Goal: Book appointment/travel/reservation

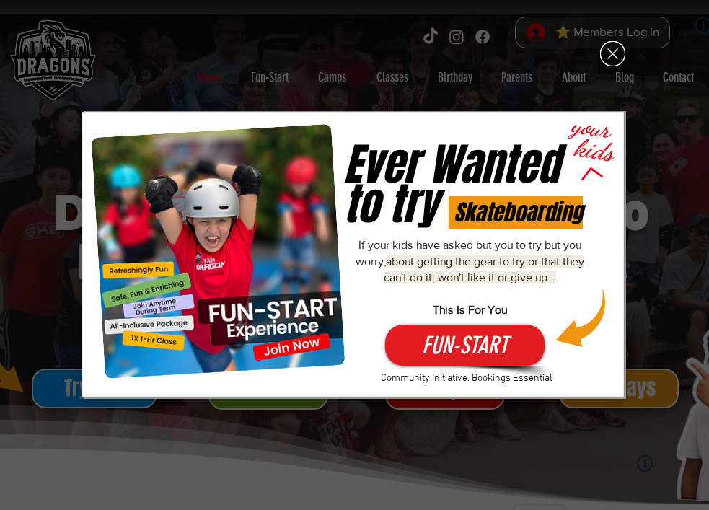
click at [614, 55] on icon "Back to site" at bounding box center [612, 54] width 10 height 10
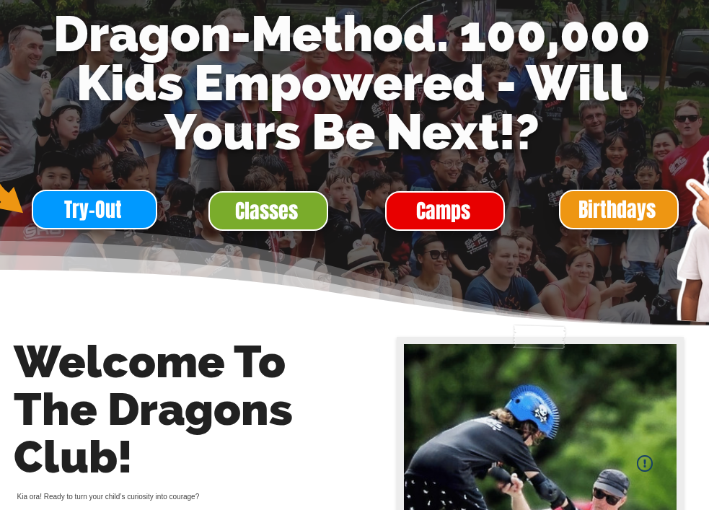
scroll to position [149, 0]
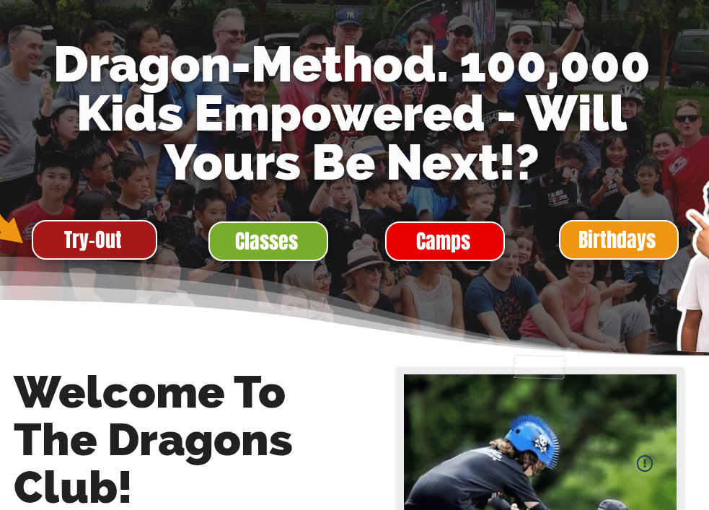
click at [101, 227] on span "Try-Out" at bounding box center [93, 240] width 58 height 28
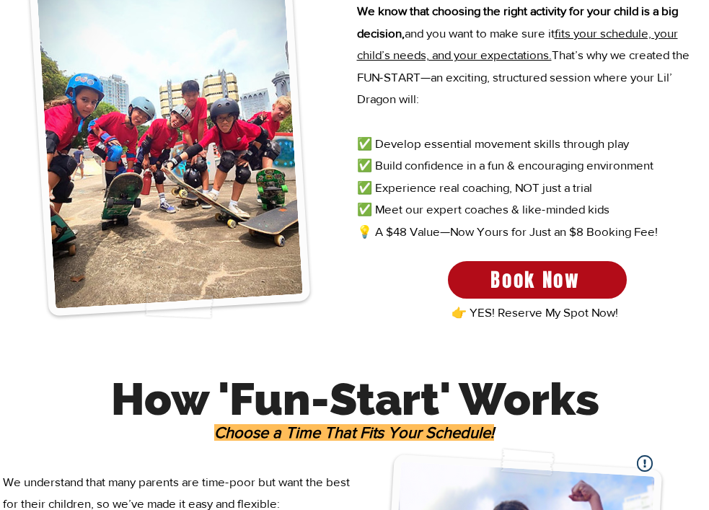
scroll to position [561, 0]
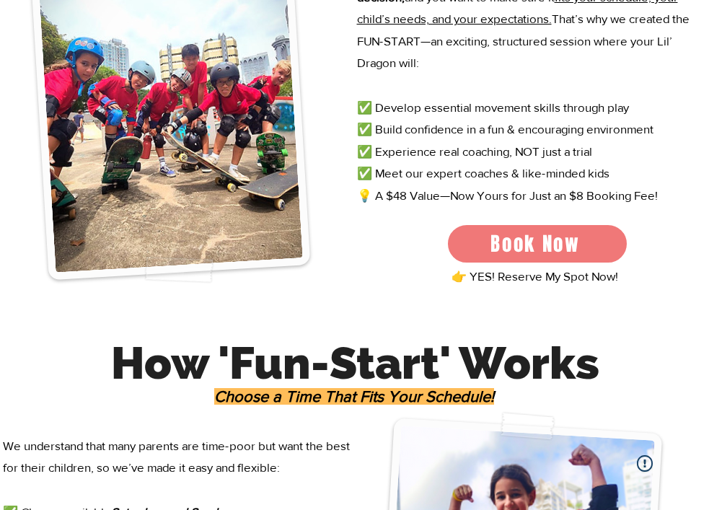
click at [548, 234] on span "Book Now" at bounding box center [536, 243] width 90 height 29
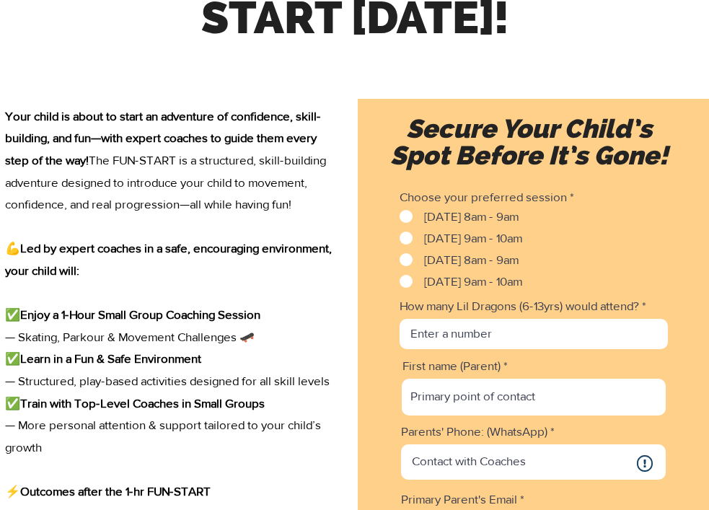
scroll to position [1898, 0]
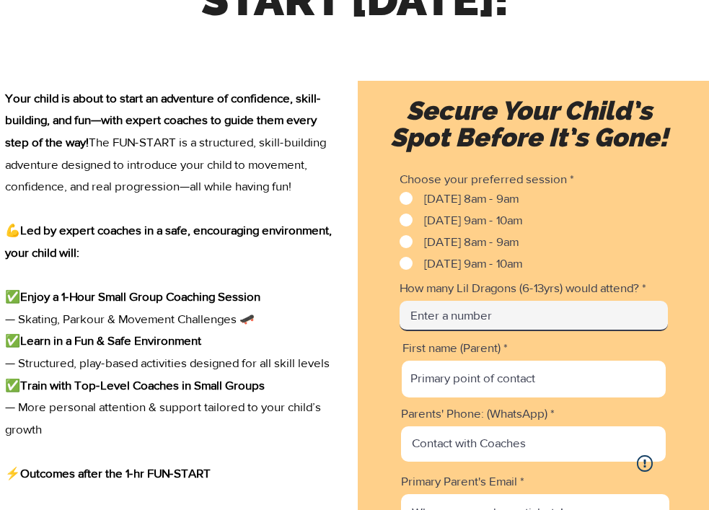
click at [515, 325] on input "How many Lil Dragons (6-13yrs) would attend?" at bounding box center [534, 316] width 268 height 30
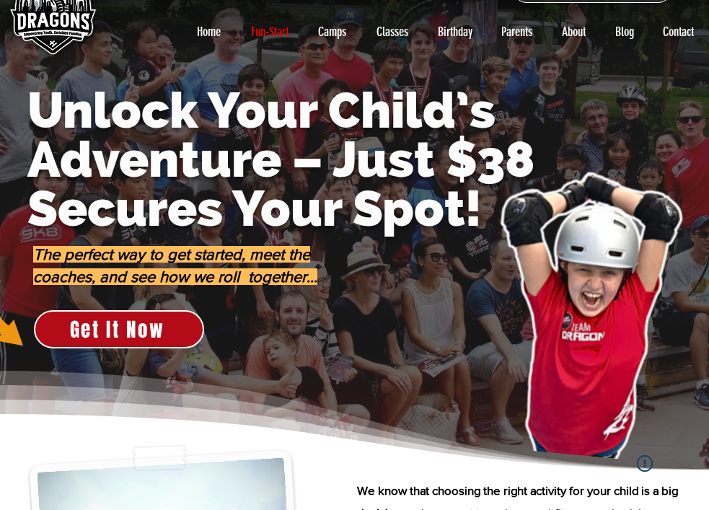
scroll to position [0, 0]
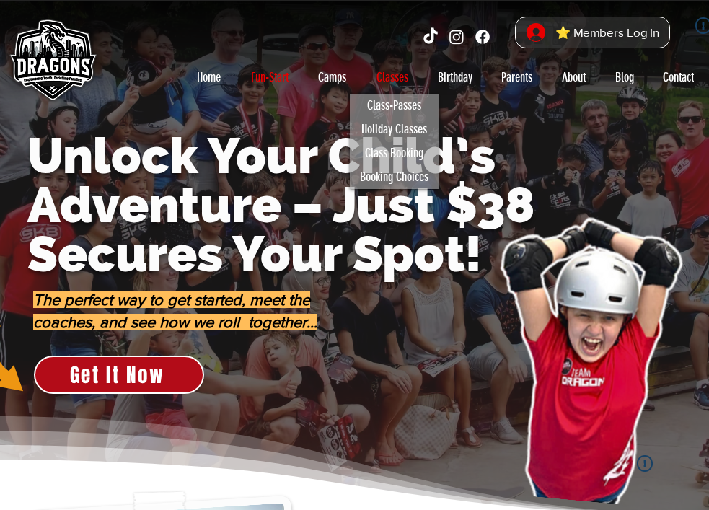
type input "7"
click at [396, 79] on p "Classes" at bounding box center [392, 77] width 46 height 23
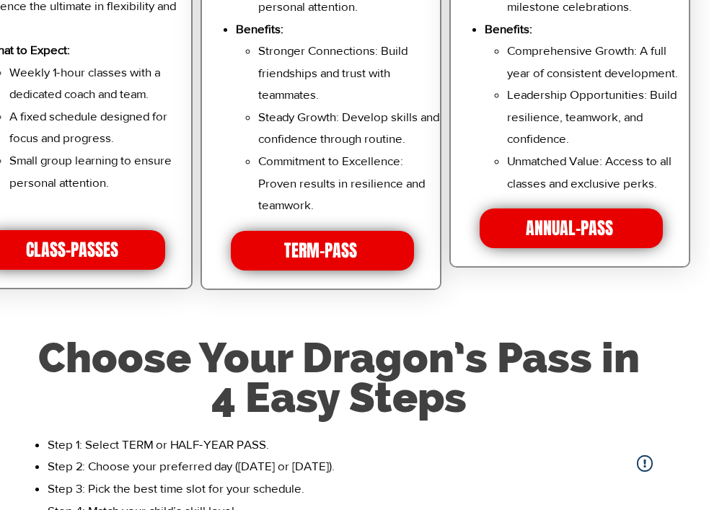
scroll to position [3404, 0]
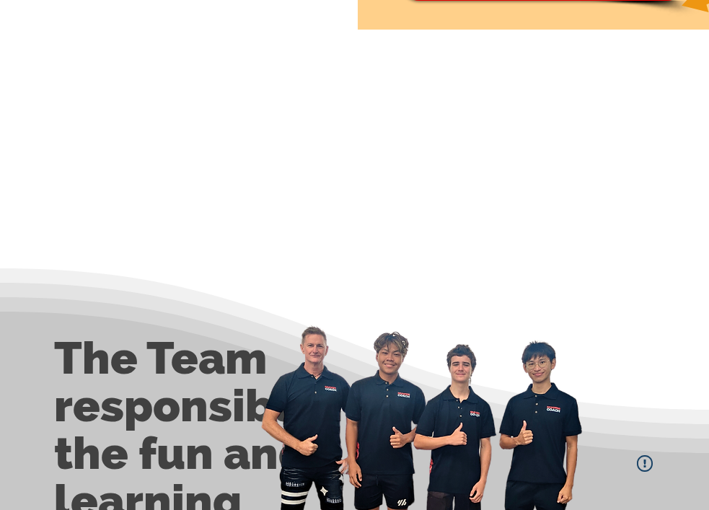
scroll to position [2494, 17]
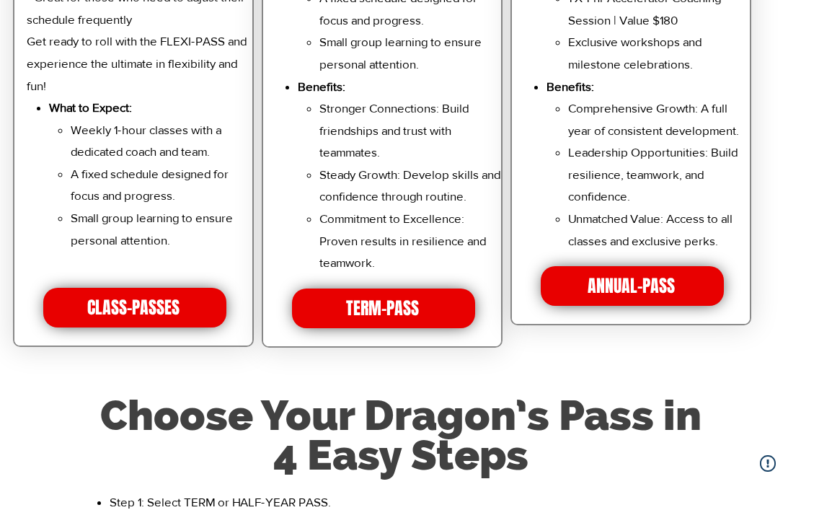
scroll to position [3378, 0]
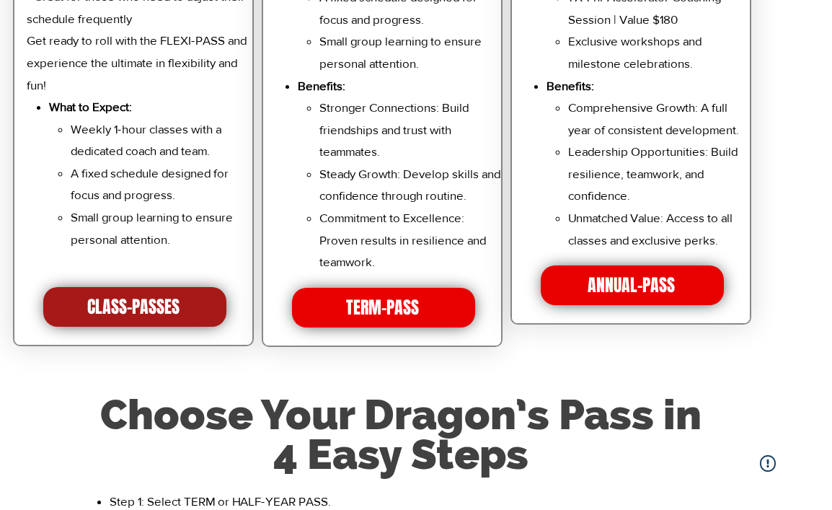
click at [182, 311] on span "CLASS-PASSES" at bounding box center [134, 307] width 183 height 40
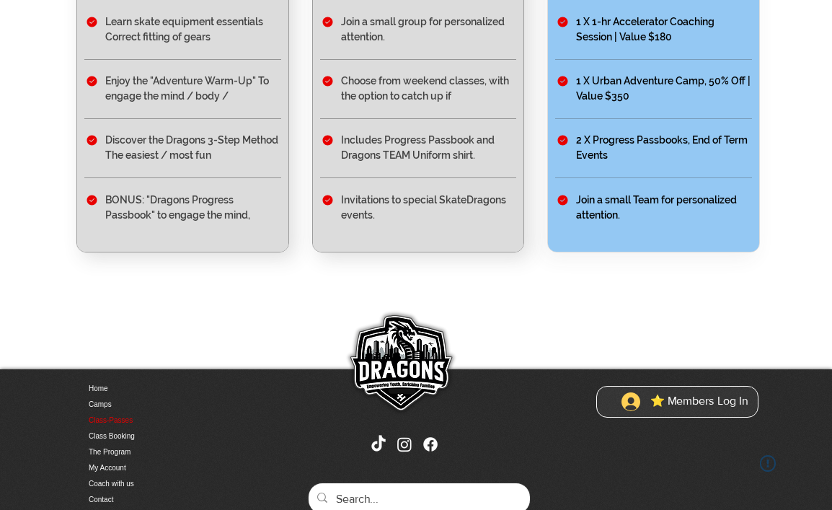
scroll to position [646, 0]
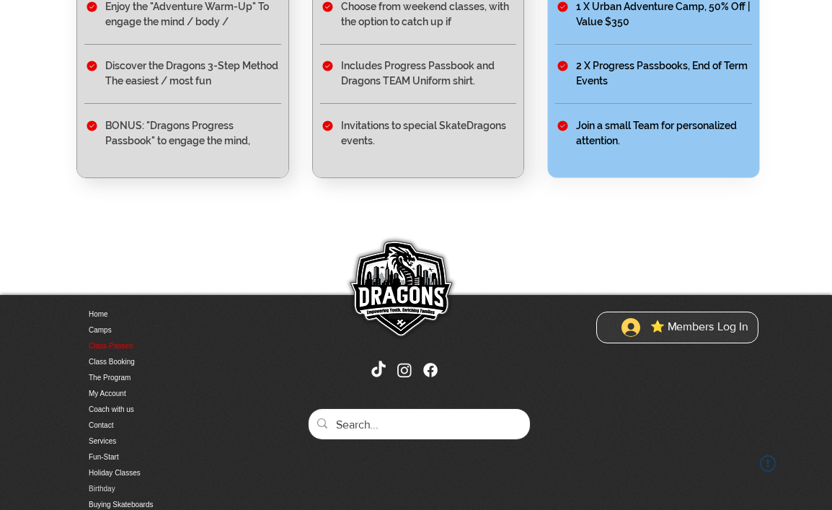
click at [120, 495] on link "Birthday" at bounding box center [164, 489] width 151 height 16
click at [117, 490] on link "Birthday" at bounding box center [164, 489] width 151 height 16
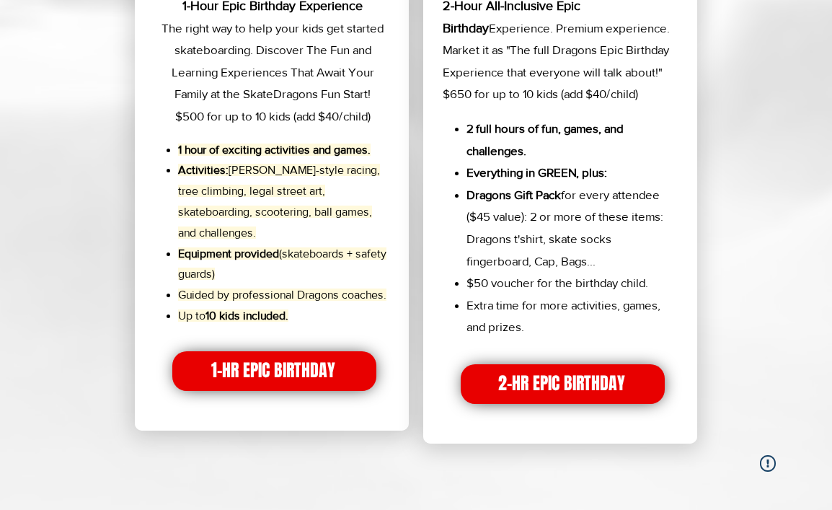
scroll to position [2498, 0]
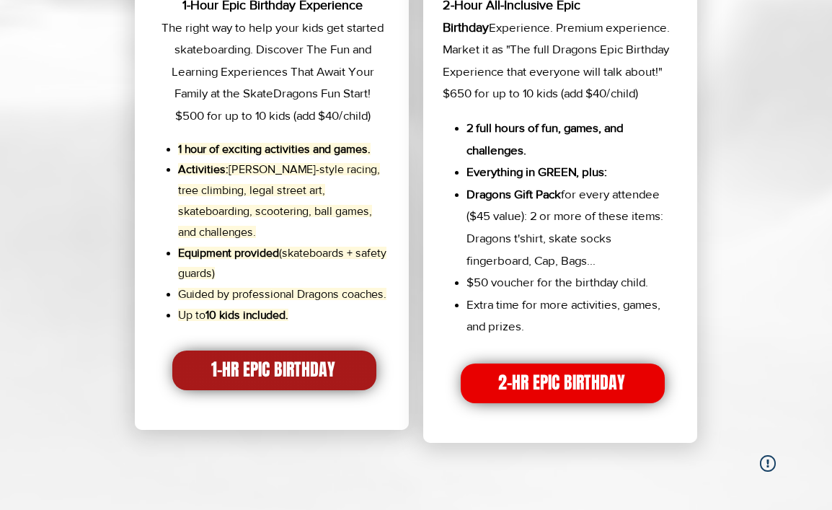
click at [346, 361] on span "1-HR EPIC BIRTHDAY" at bounding box center [274, 371] width 204 height 40
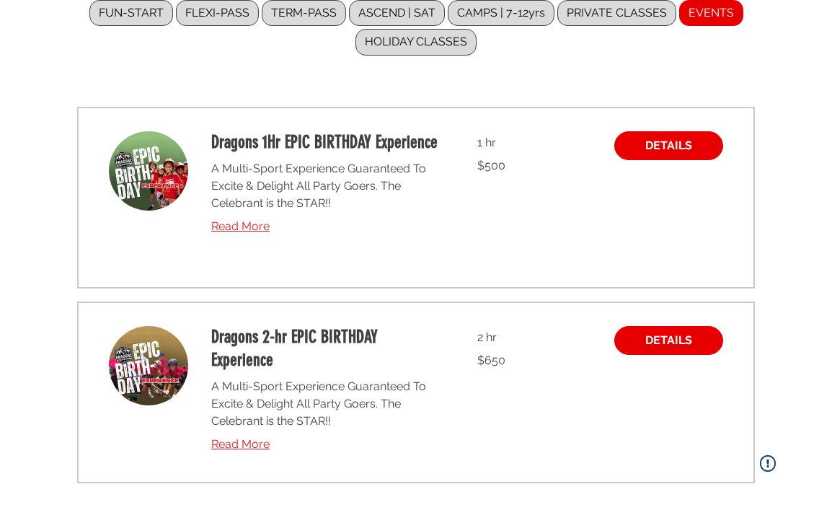
scroll to position [92, 0]
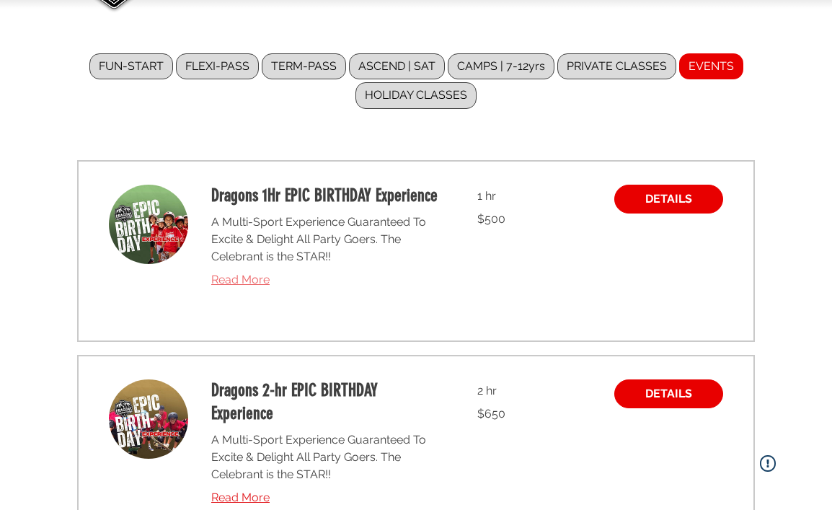
click at [239, 288] on link "Read More" at bounding box center [327, 279] width 232 height 17
click at [244, 278] on span "Read More" at bounding box center [240, 280] width 58 height 14
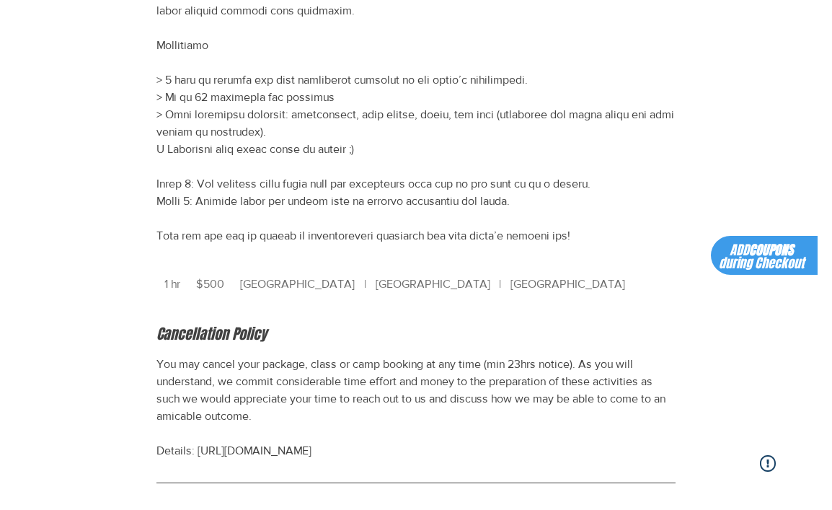
scroll to position [470, 0]
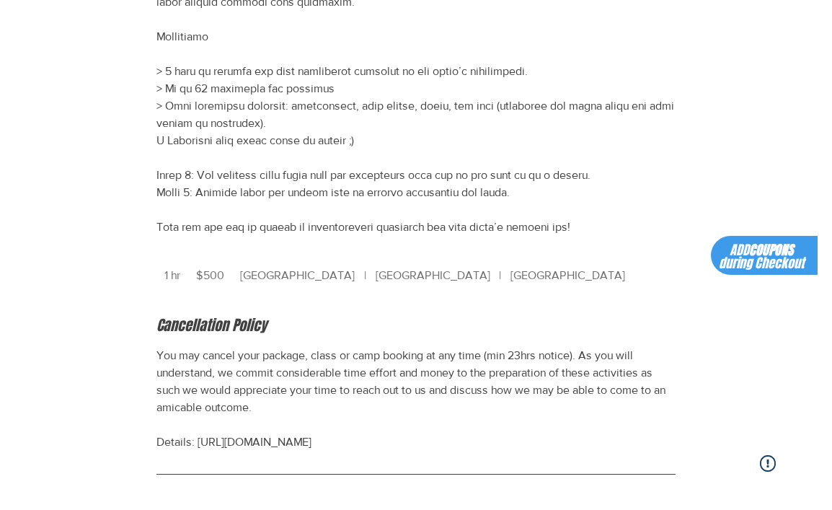
click at [412, 279] on span "[GEOGRAPHIC_DATA] | [GEOGRAPHIC_DATA] | [GEOGRAPHIC_DATA]" at bounding box center [432, 275] width 401 height 33
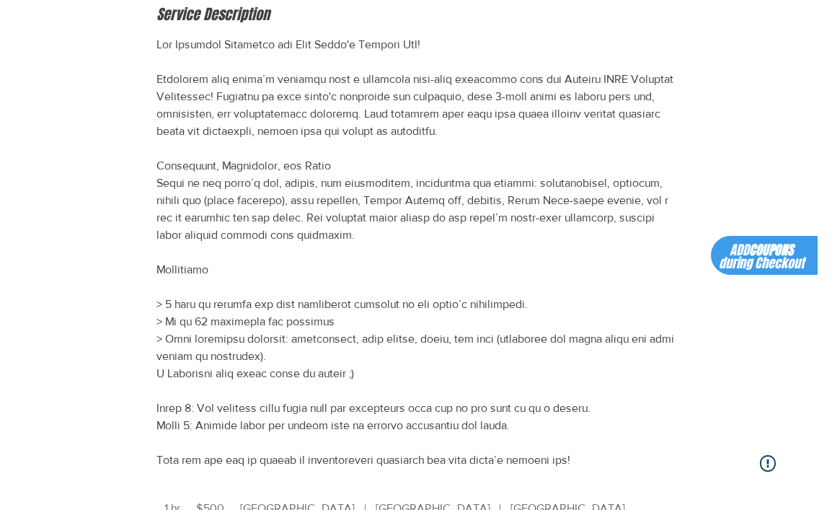
scroll to position [0, 0]
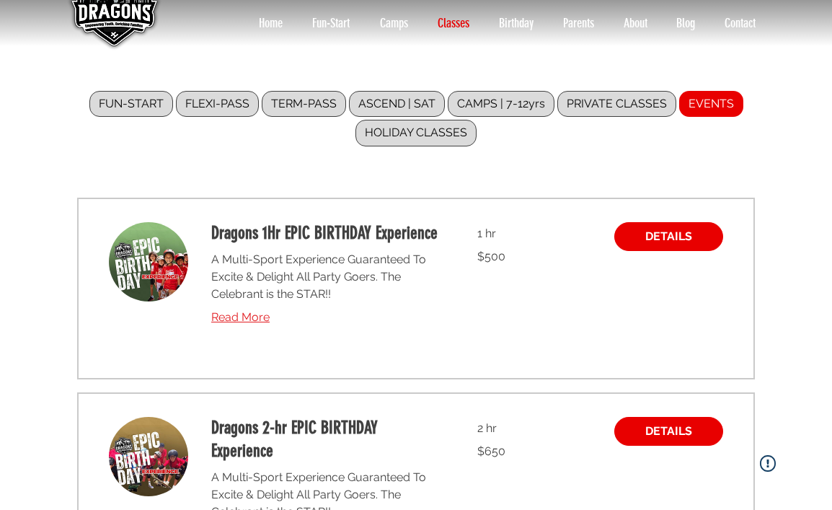
scroll to position [52, 0]
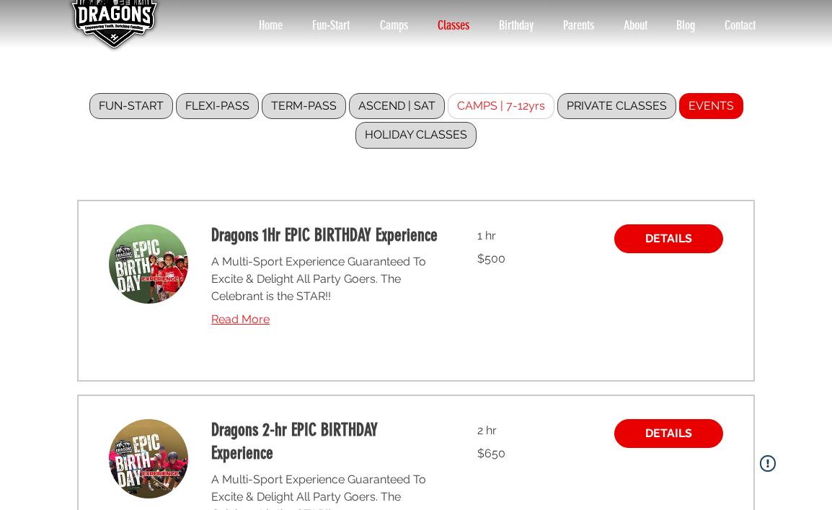
click at [501, 115] on label "CAMPS | 7-12yrs" at bounding box center [501, 106] width 107 height 26
click at [0, 0] on input "CAMPS | 7-12yrs" at bounding box center [0, 0] width 0 height 0
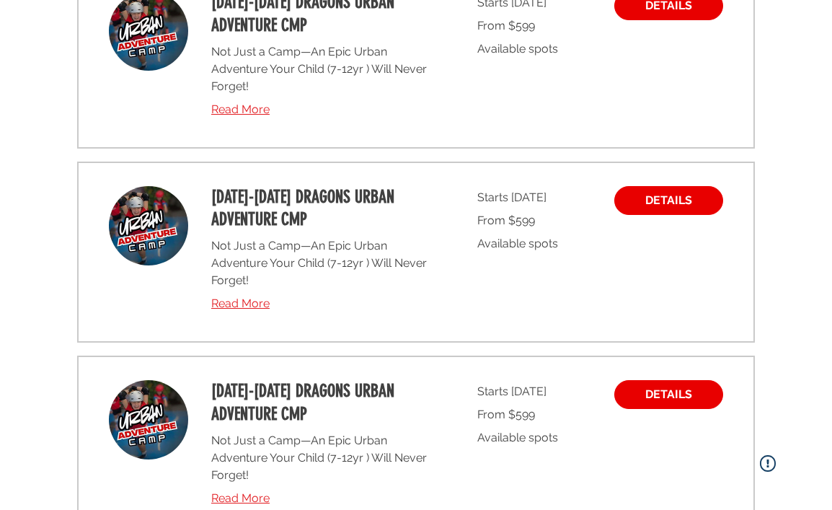
scroll to position [347, 0]
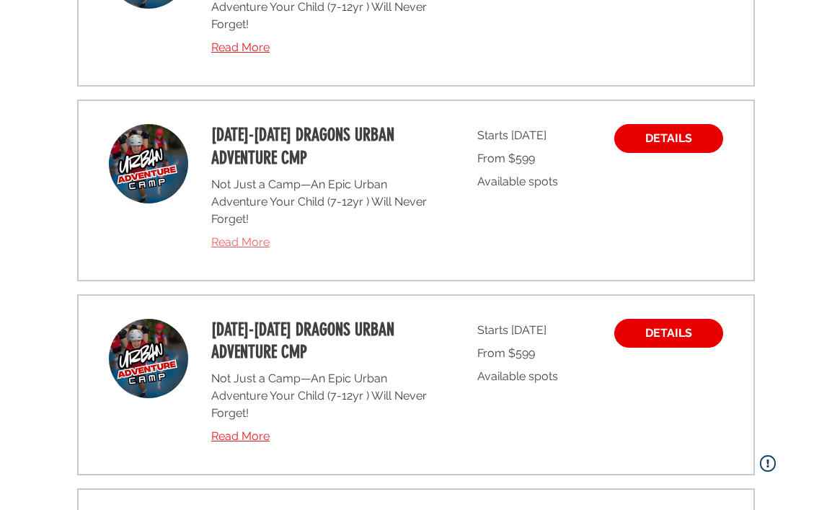
click at [244, 242] on span "Read More" at bounding box center [240, 242] width 58 height 14
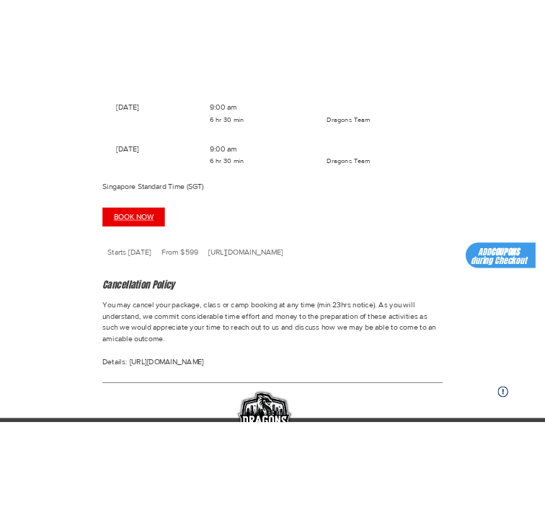
scroll to position [1520, 0]
